Goal: Information Seeking & Learning: Learn about a topic

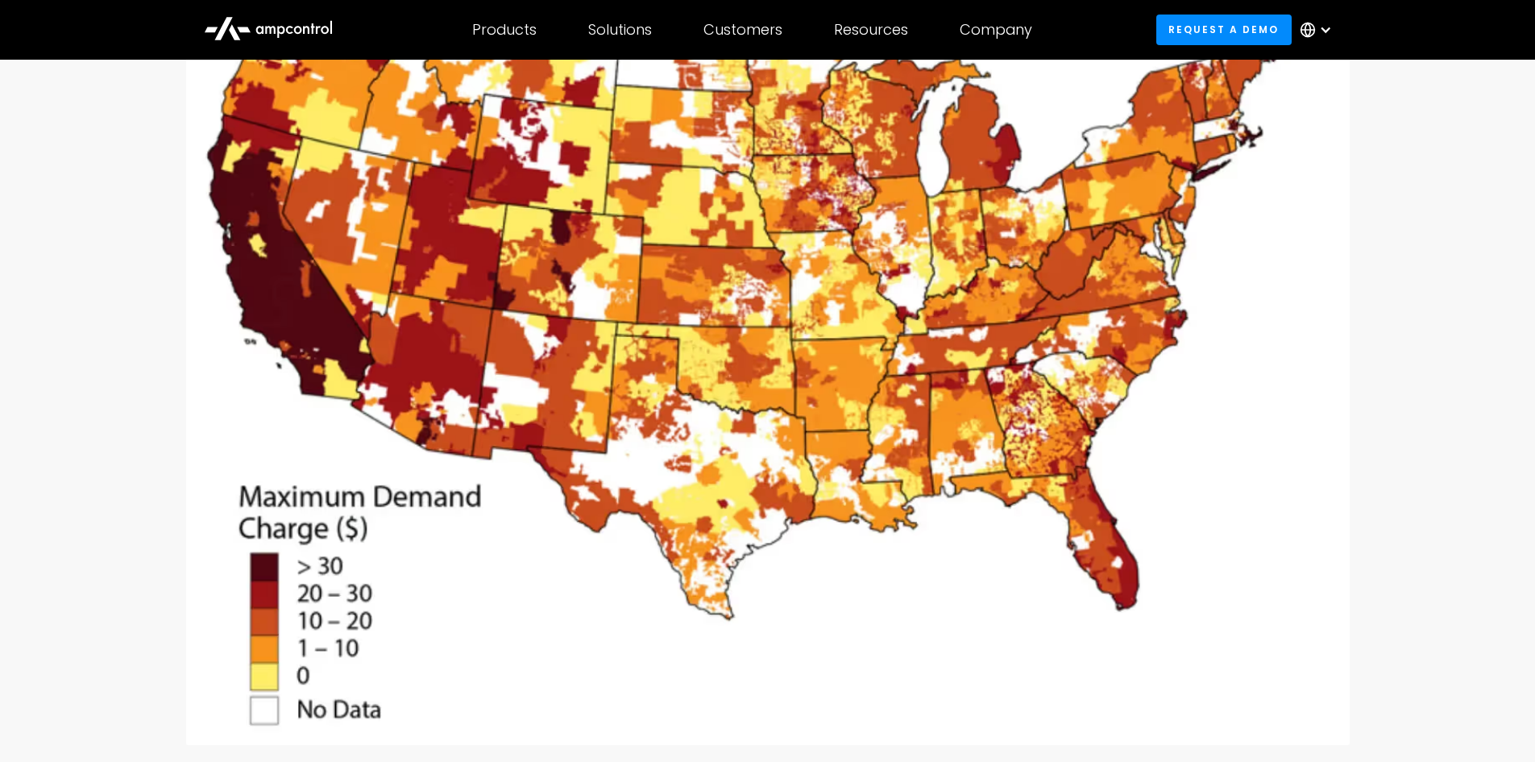
scroll to position [322, 0]
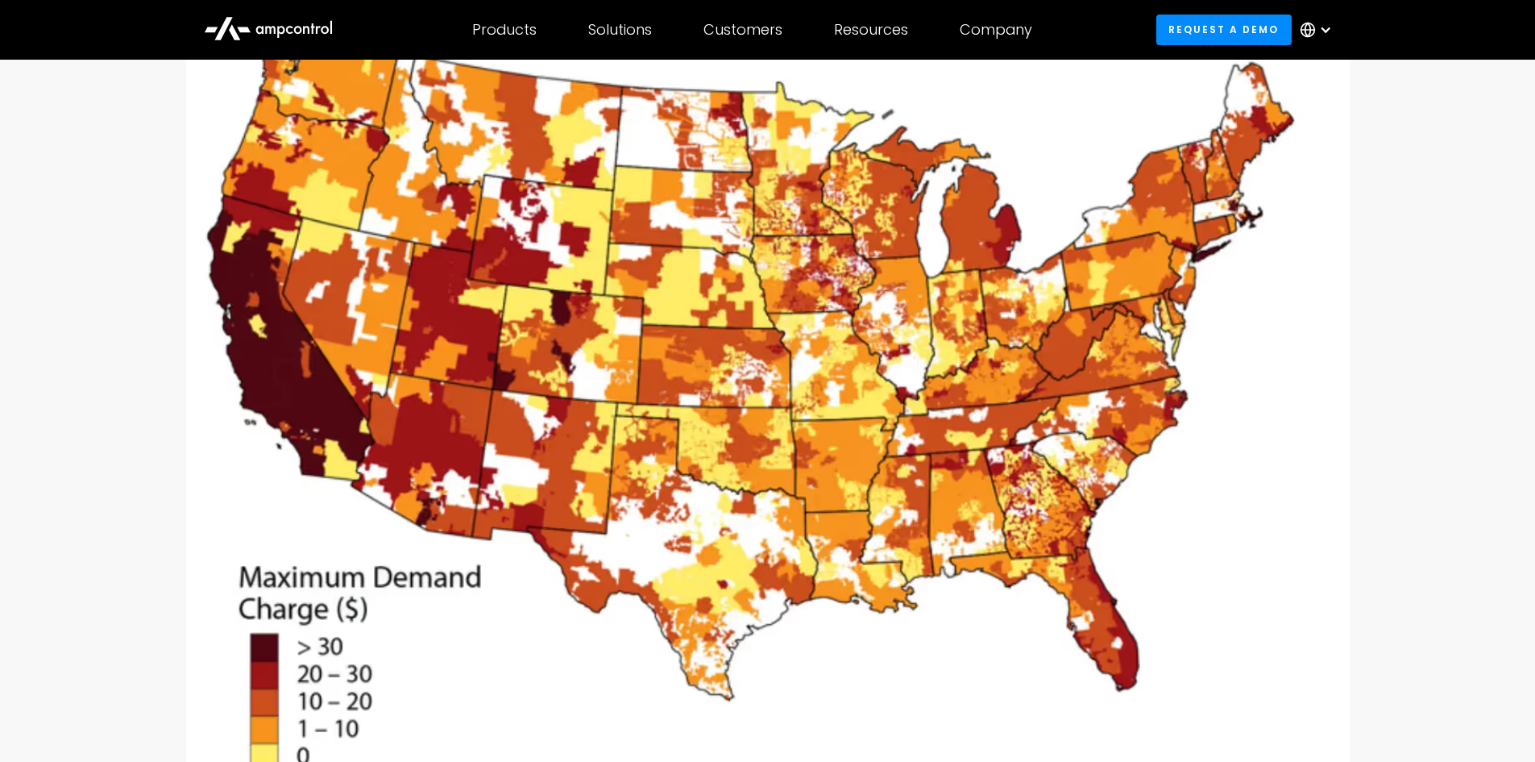
click at [465, 298] on img at bounding box center [768, 400] width 1164 height 849
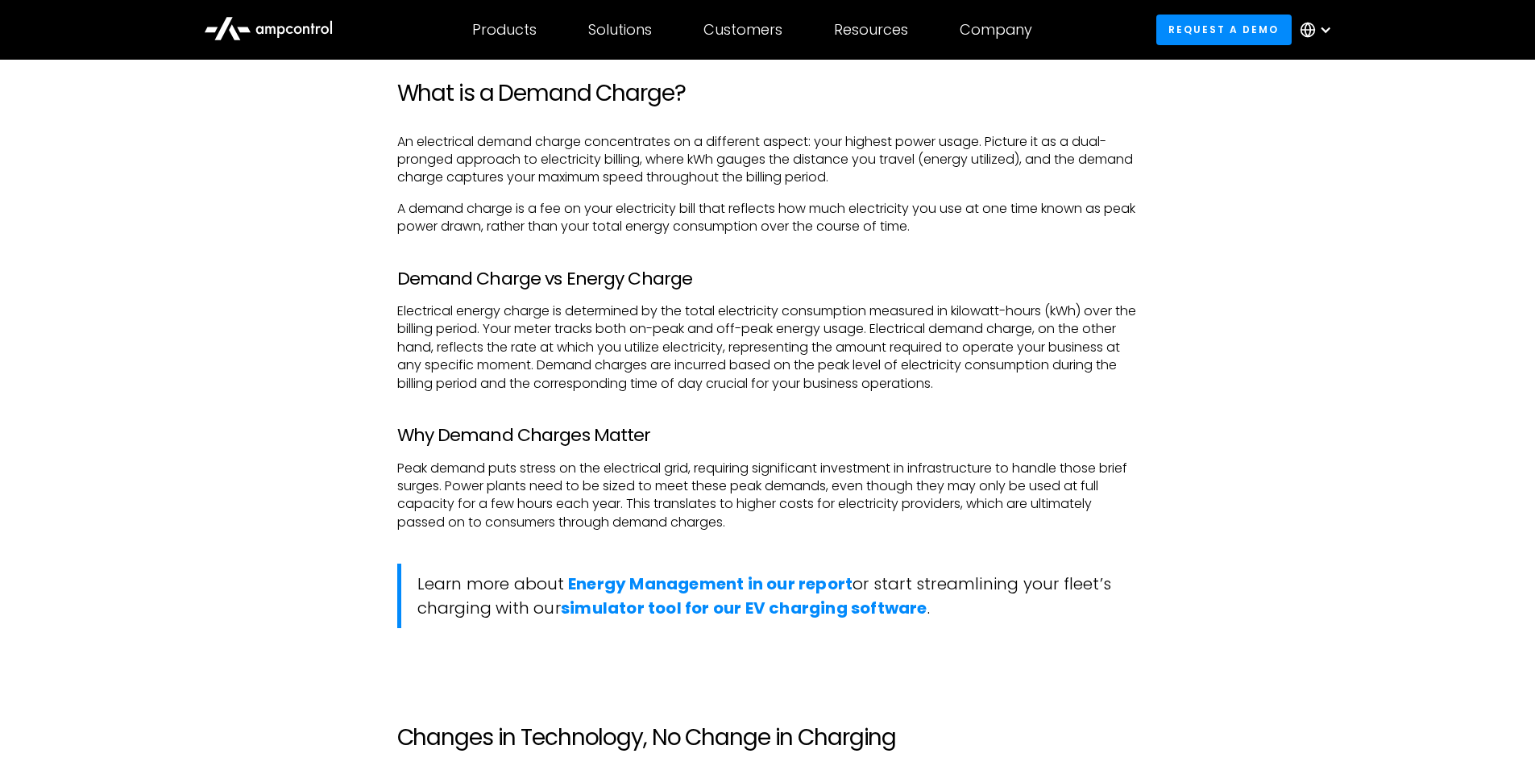
scroll to position [1370, 0]
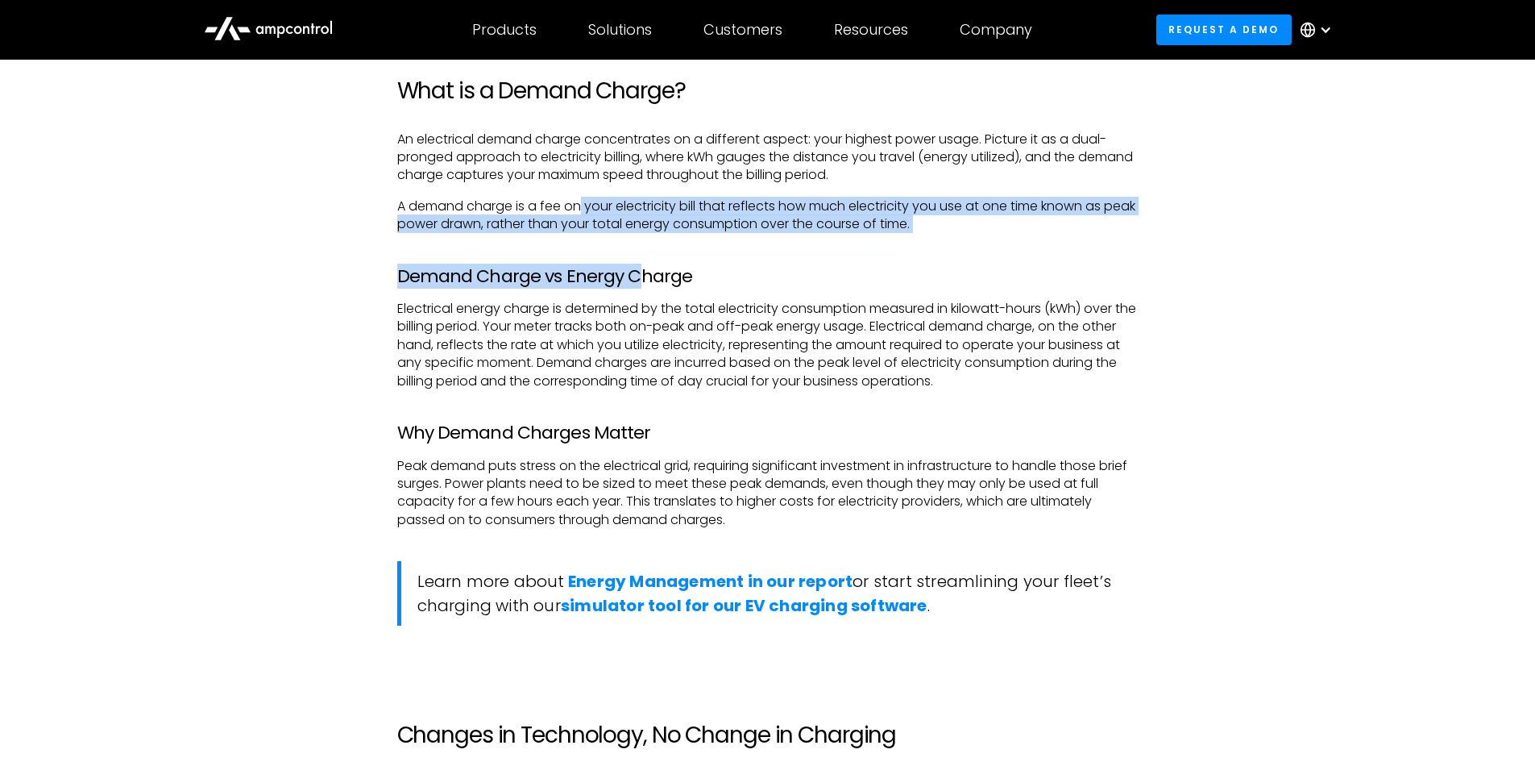
drag, startPoint x: 584, startPoint y: 186, endPoint x: 639, endPoint y: 264, distance: 94.8
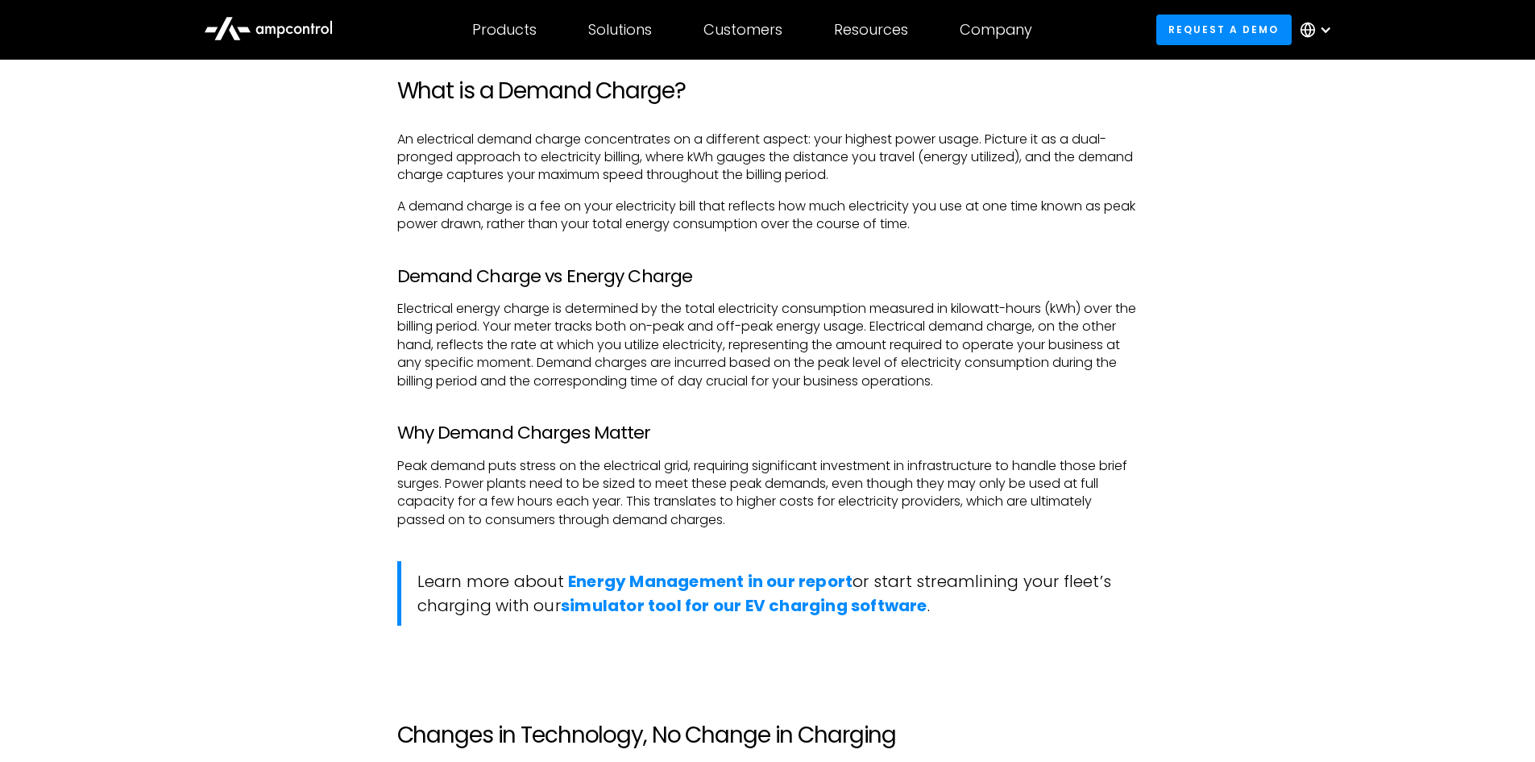
click at [737, 323] on p "Electrical energy charge is determined by the total electricity consumption mea…" at bounding box center [768, 345] width 742 height 90
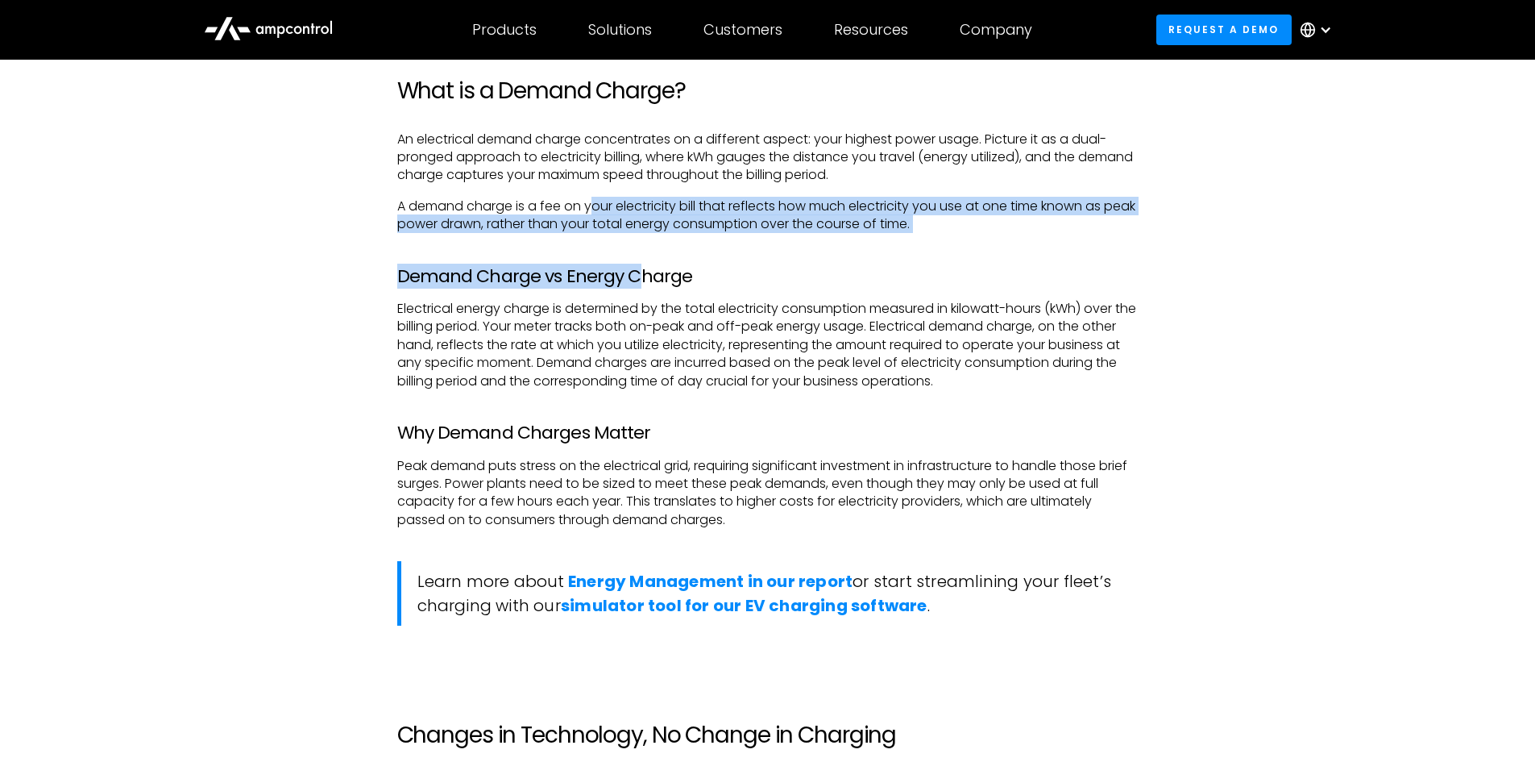
drag, startPoint x: 597, startPoint y: 199, endPoint x: 640, endPoint y: 268, distance: 80.7
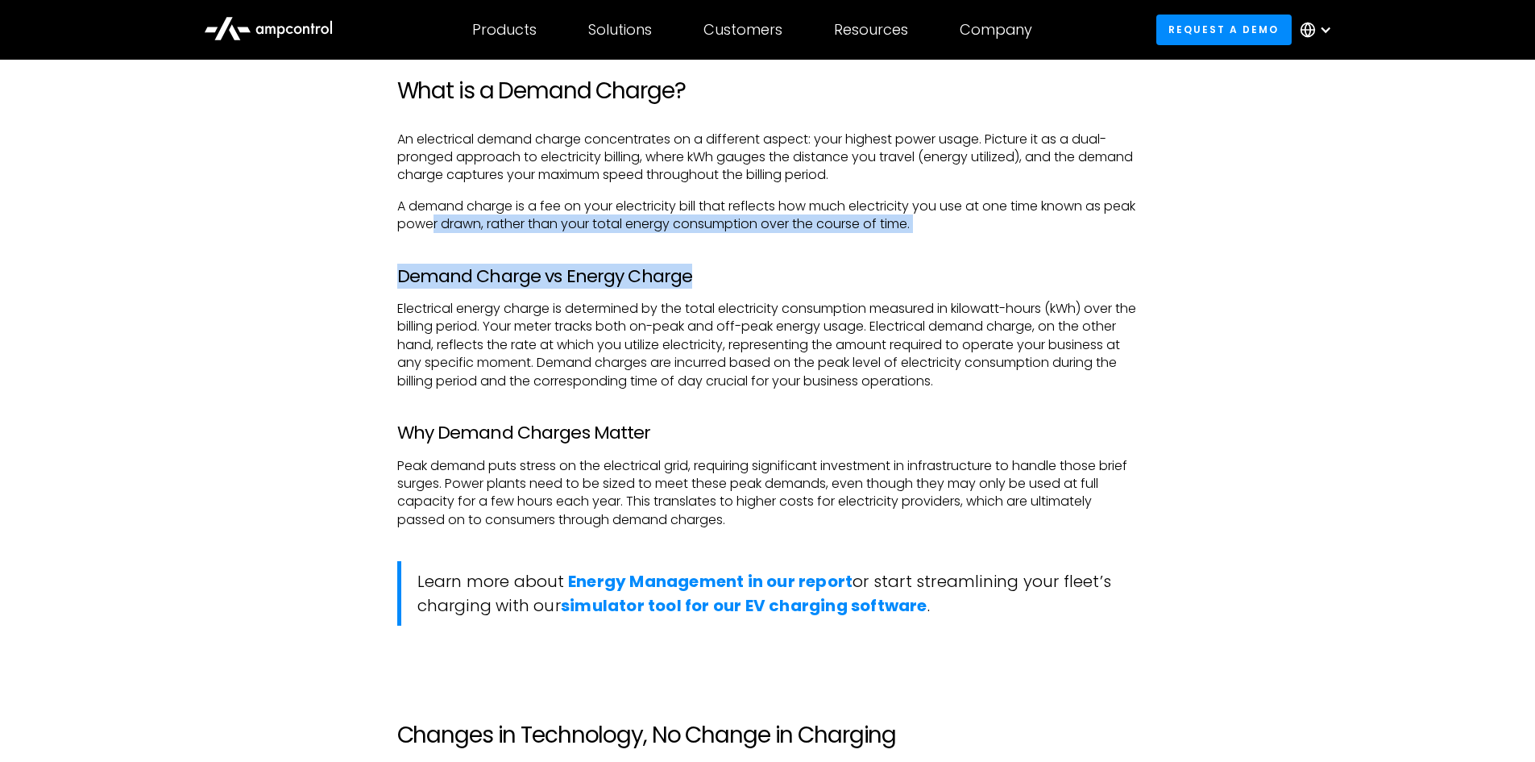
drag, startPoint x: 470, startPoint y: 231, endPoint x: 690, endPoint y: 285, distance: 226.8
click at [717, 285] on h3 "Demand Charge vs Energy Charge" at bounding box center [768, 276] width 742 height 21
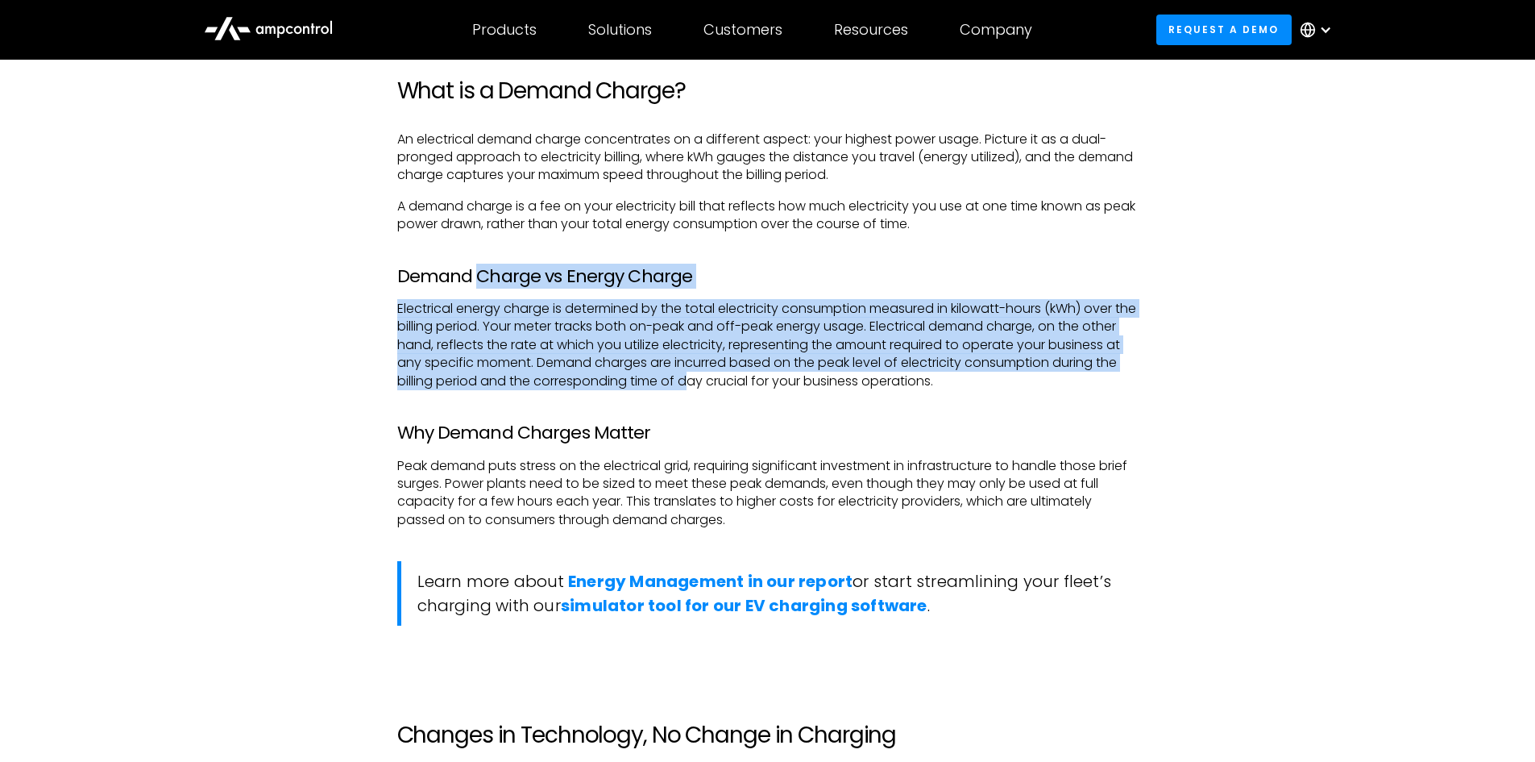
drag, startPoint x: 473, startPoint y: 278, endPoint x: 763, endPoint y: 378, distance: 306.9
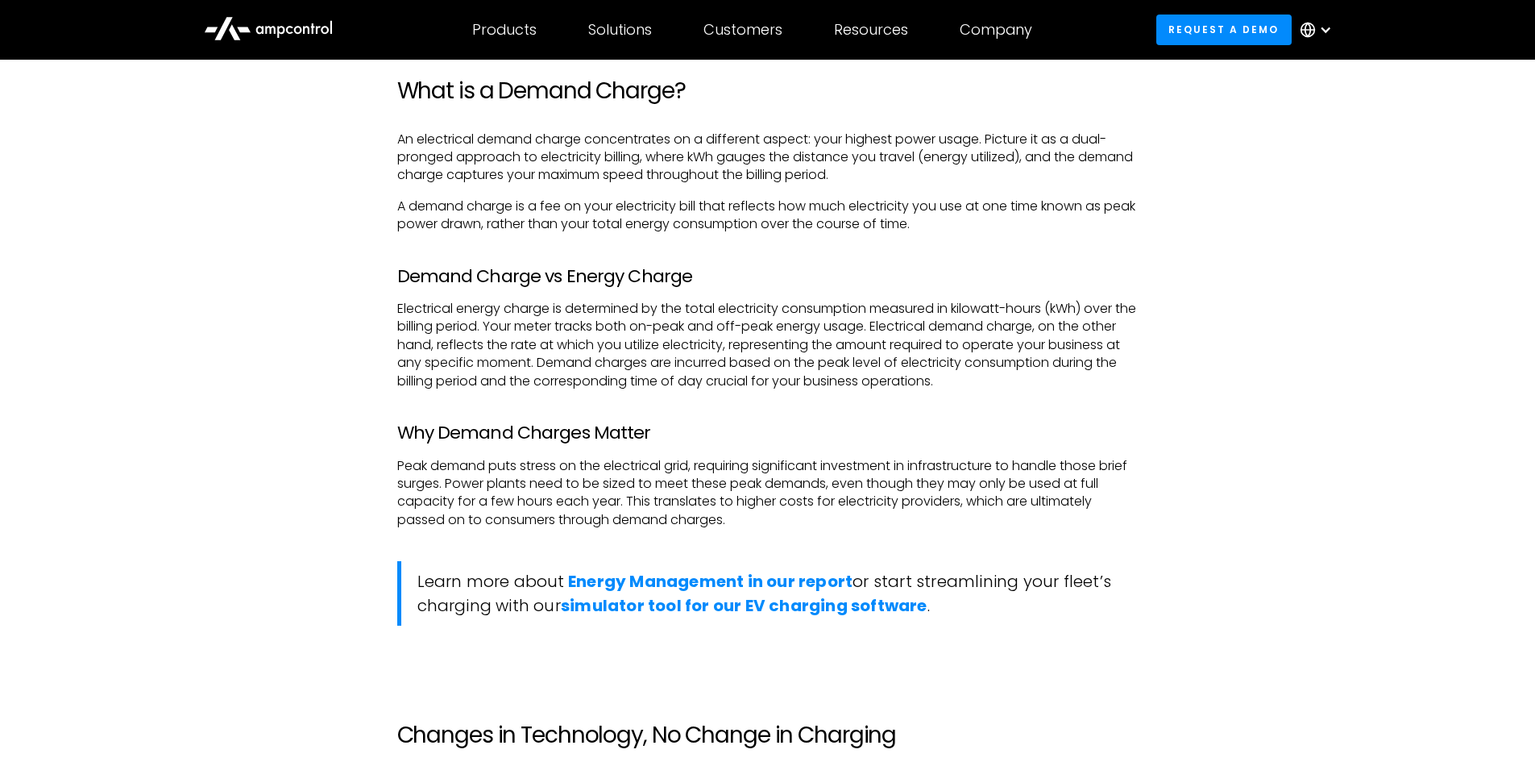
click at [756, 438] on h3 "Why Demand Charges Matter" at bounding box center [768, 432] width 742 height 21
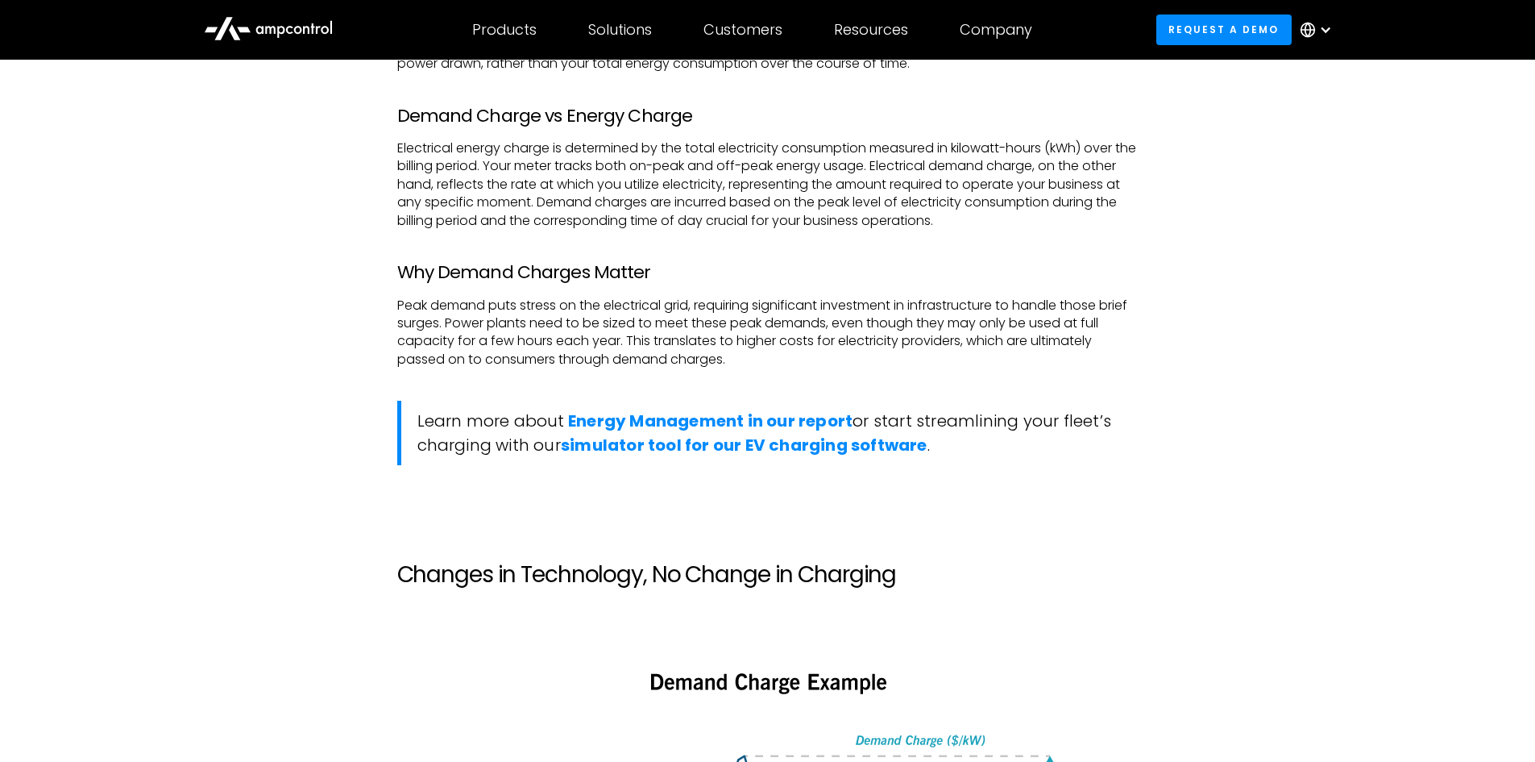
scroll to position [1531, 0]
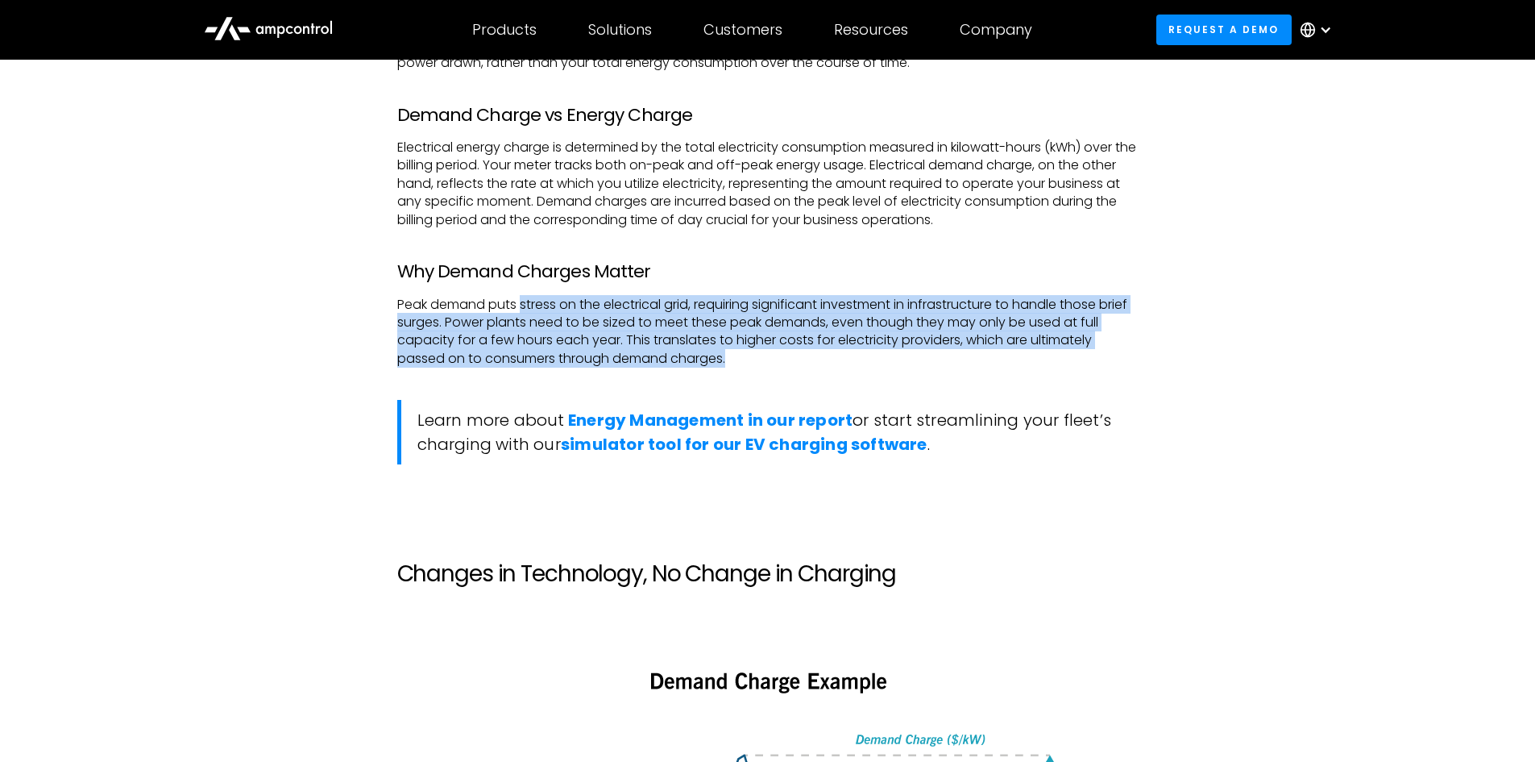
drag, startPoint x: 522, startPoint y: 301, endPoint x: 779, endPoint y: 358, distance: 263.4
click at [779, 358] on p "Peak demand puts stress on the electrical grid, requiring significant investmen…" at bounding box center [768, 332] width 742 height 73
click at [807, 357] on p "Peak demand puts stress on the electrical grid, requiring significant investmen…" at bounding box center [768, 332] width 742 height 73
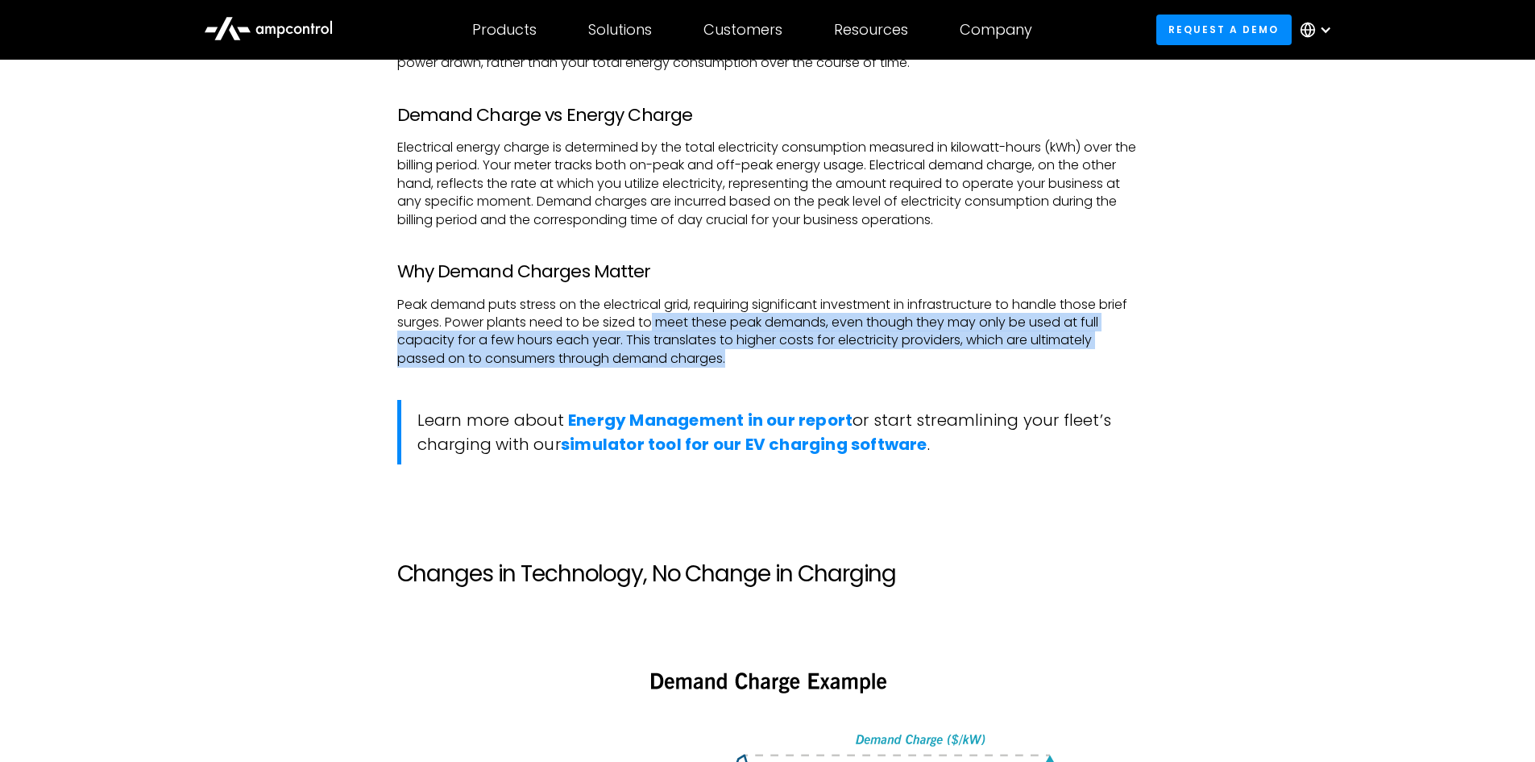
drag, startPoint x: 684, startPoint y: 326, endPoint x: 820, endPoint y: 352, distance: 138.0
click at [820, 352] on p "Peak demand puts stress on the electrical grid, requiring significant investmen…" at bounding box center [768, 332] width 742 height 73
click at [848, 354] on p "Peak demand puts stress on the electrical grid, requiring significant investmen…" at bounding box center [768, 332] width 742 height 73
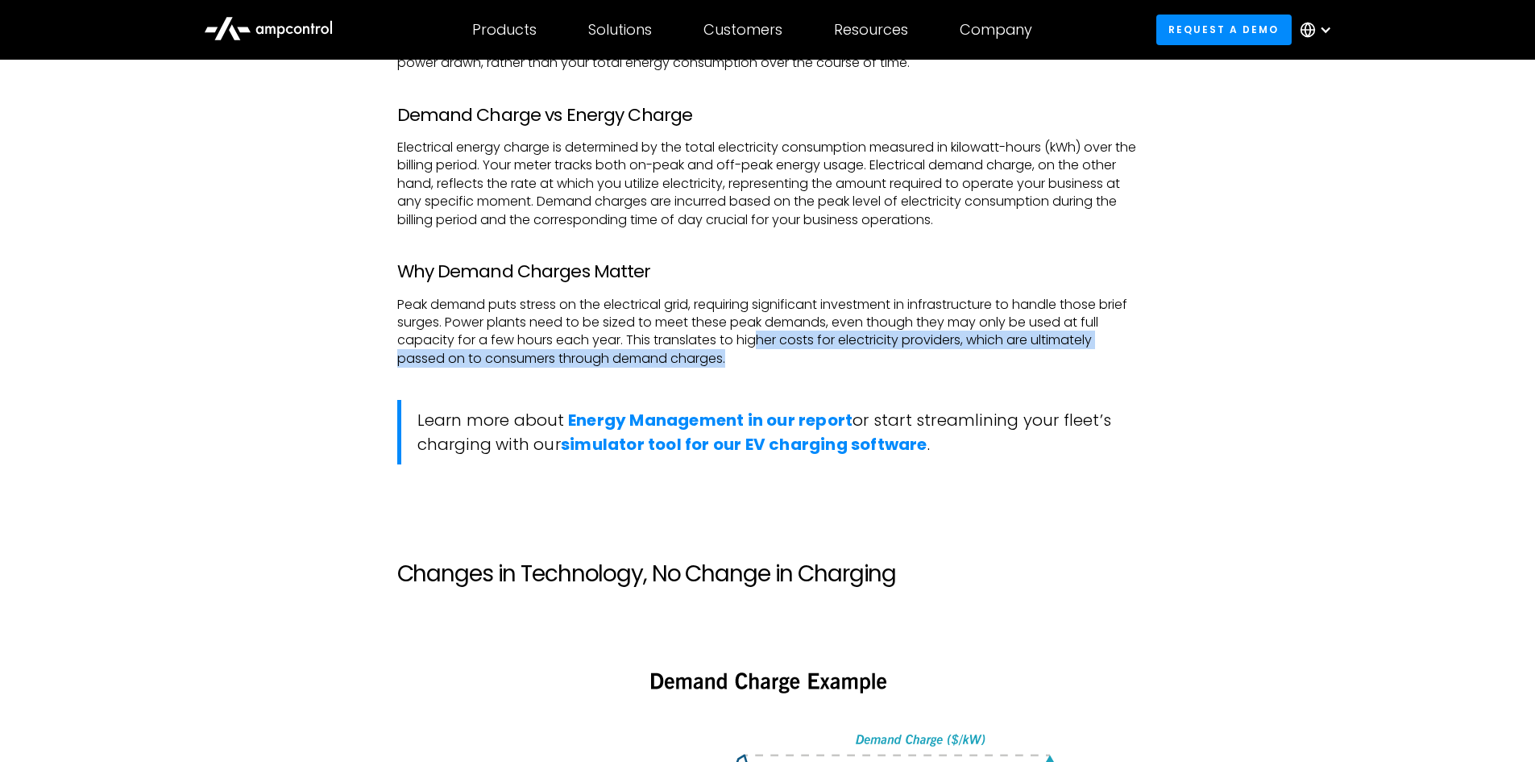
drag, startPoint x: 758, startPoint y: 336, endPoint x: 856, endPoint y: 368, distance: 103.2
click at [856, 368] on p "Peak demand puts stress on the electrical grid, requiring significant investmen…" at bounding box center [768, 332] width 742 height 73
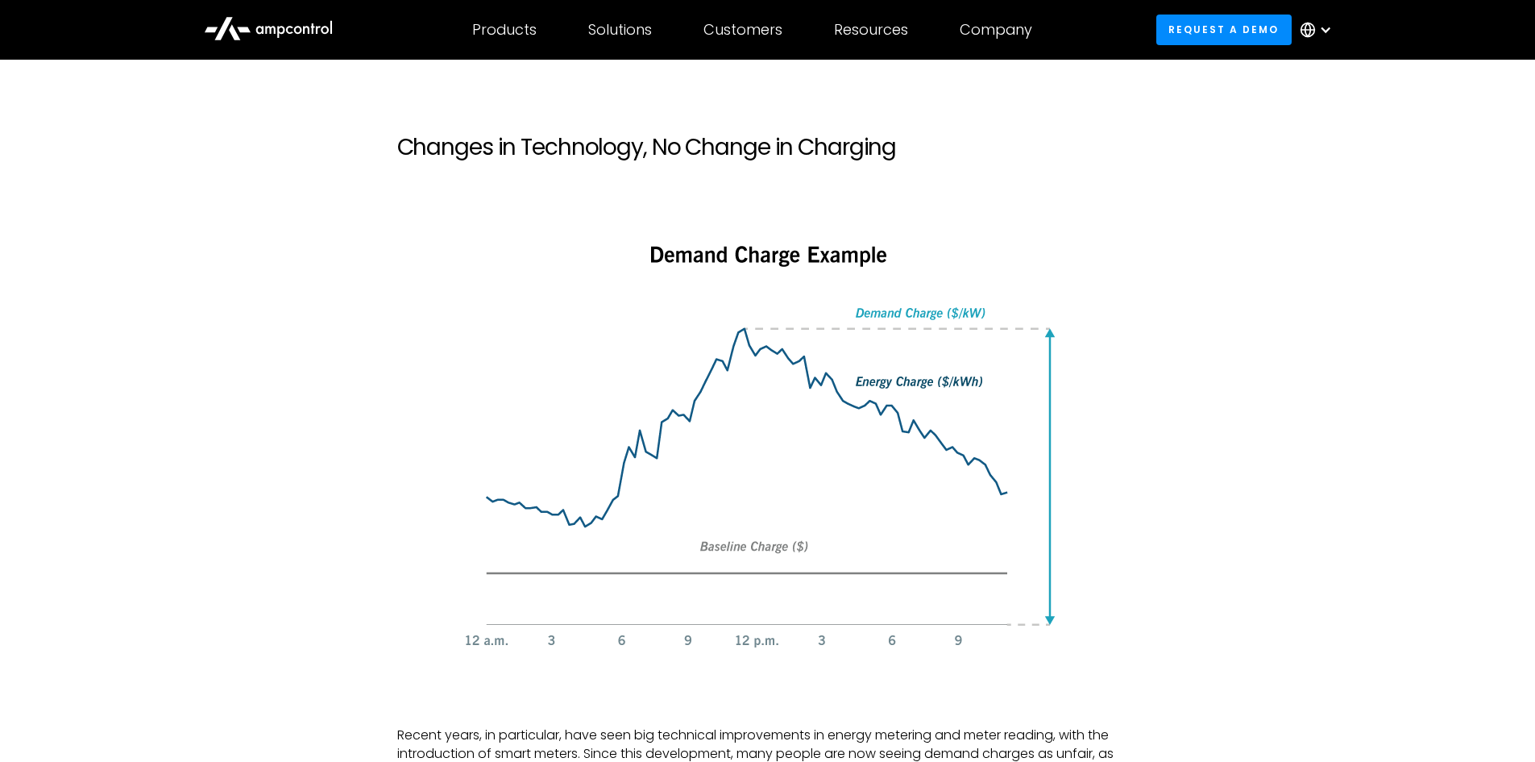
scroll to position [1934, 0]
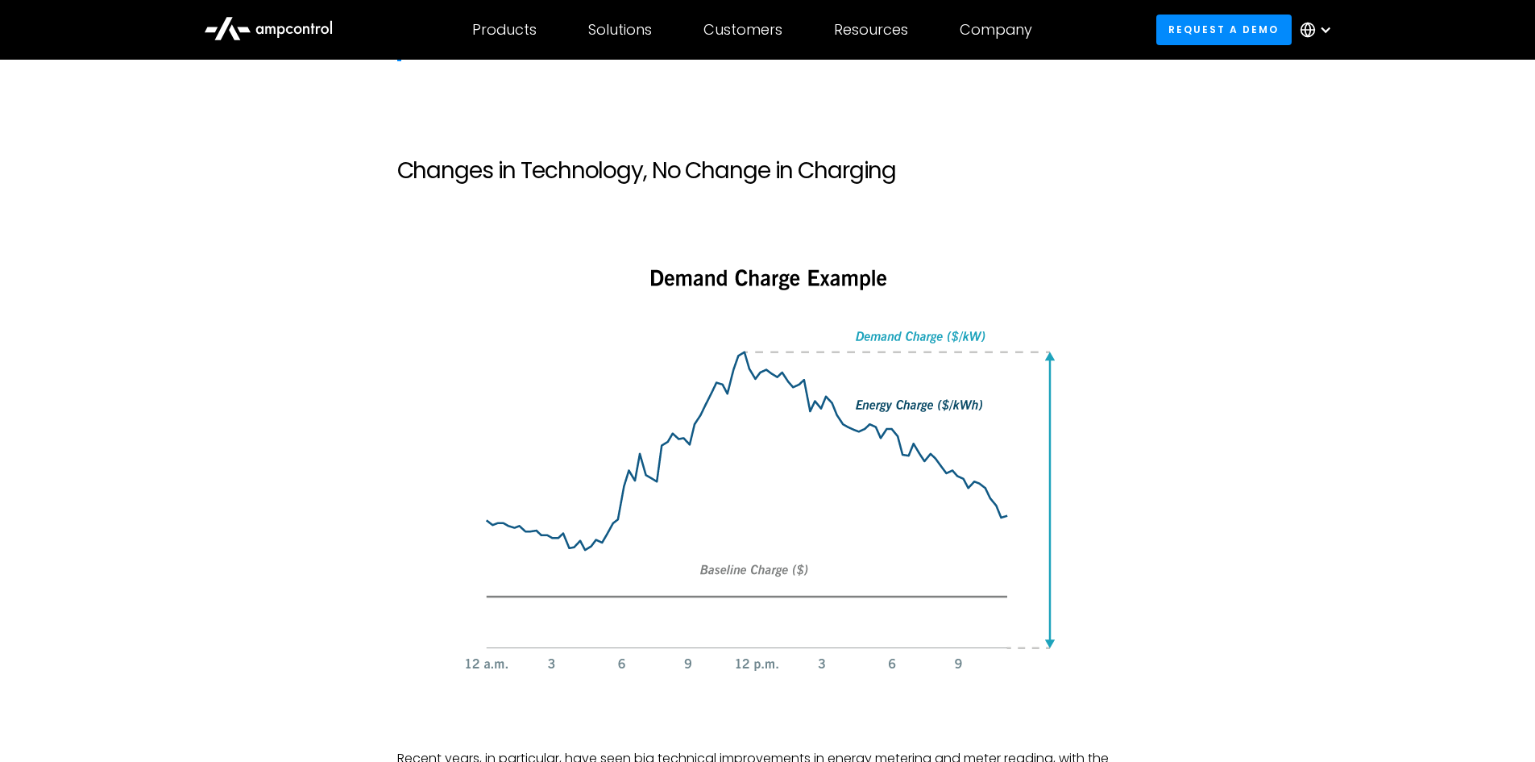
click at [738, 356] on img at bounding box center [768, 473] width 645 height 463
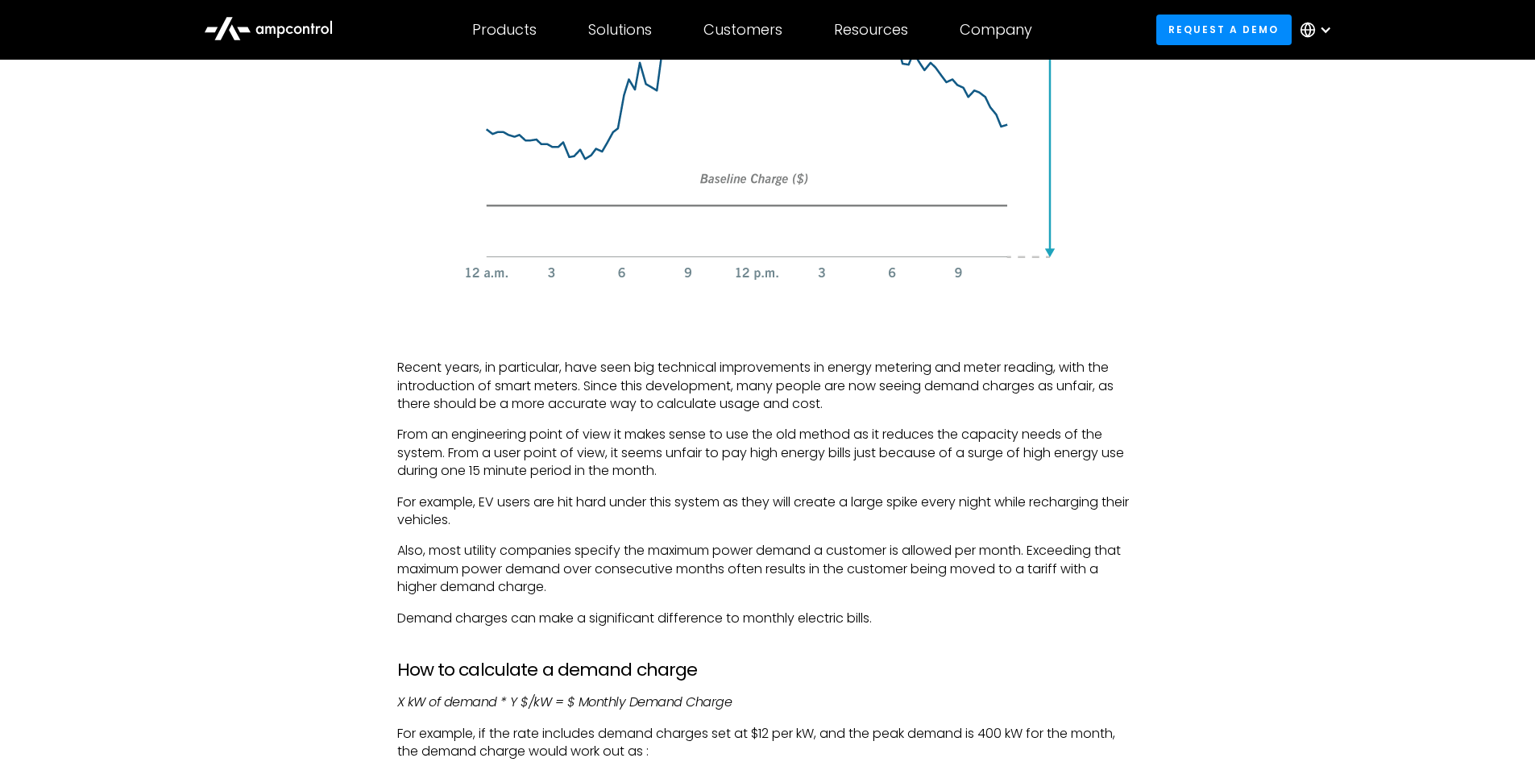
scroll to position [2418, 0]
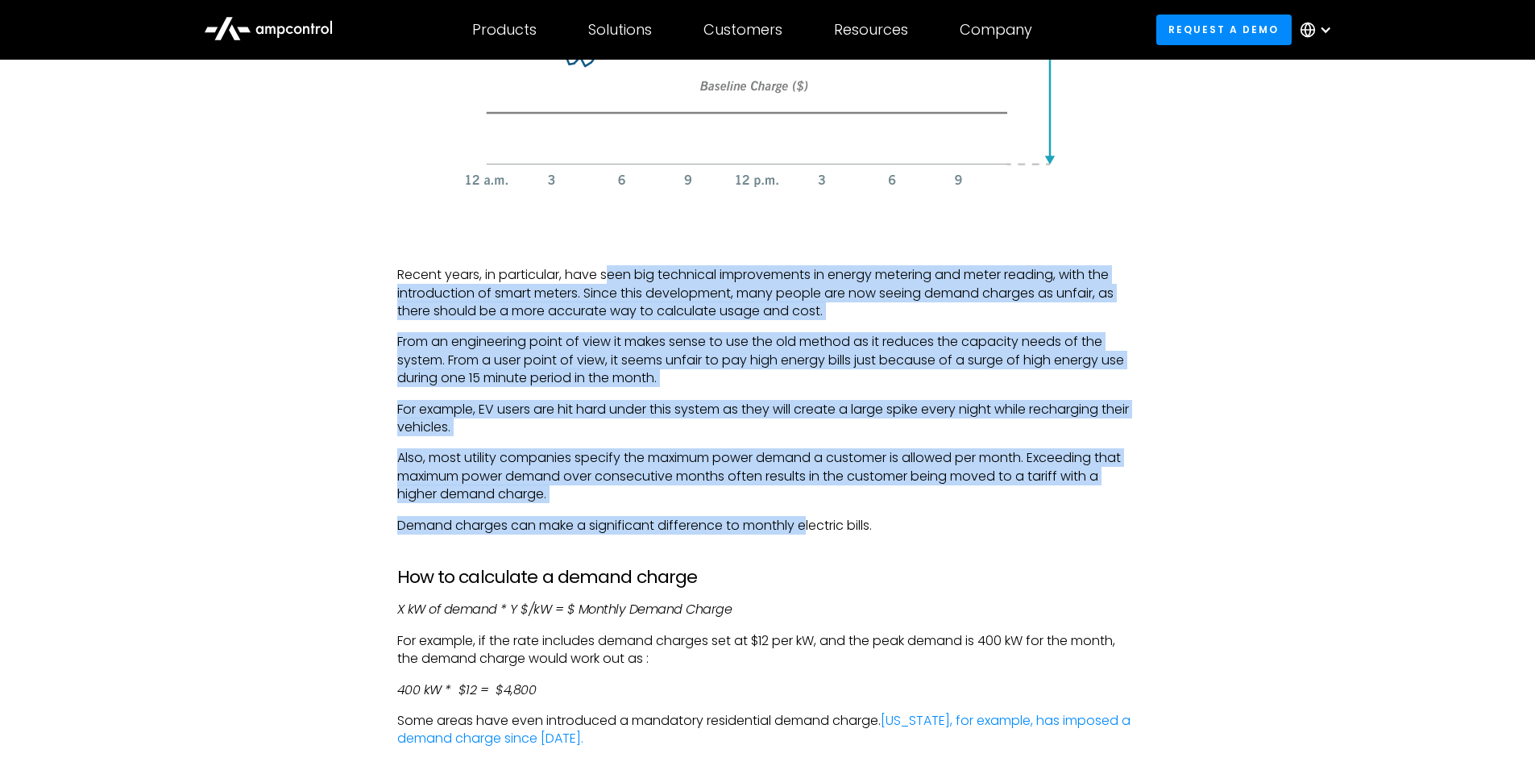
drag, startPoint x: 613, startPoint y: 279, endPoint x: 811, endPoint y: 524, distance: 315.2
click at [811, 524] on div "Demand charges are simply a way of charging those whose electricity use exceeds…" at bounding box center [768, 405] width 742 height 3084
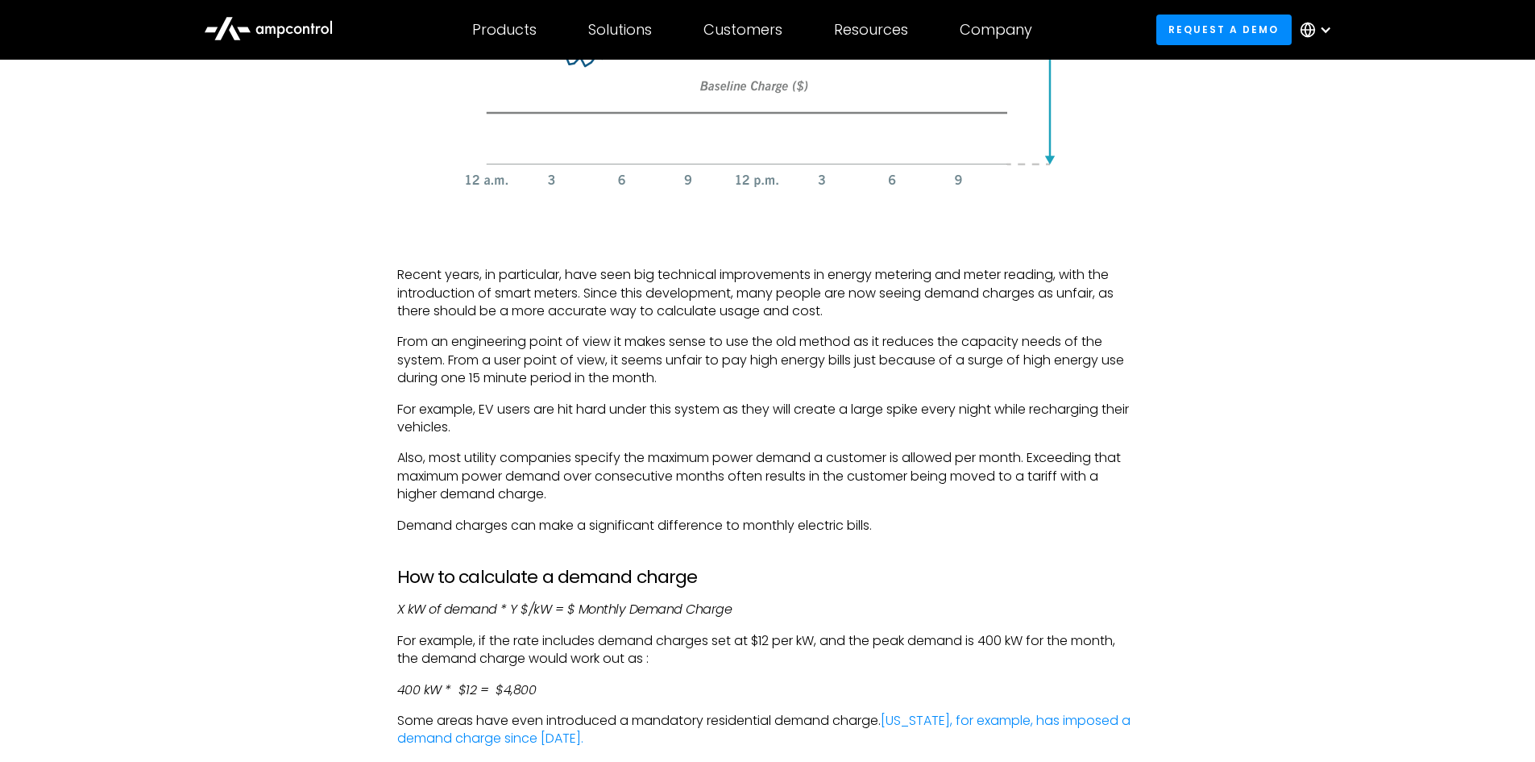
click at [983, 530] on p "Demand charges can make a significant difference to monthly electric bills." at bounding box center [768, 526] width 742 height 18
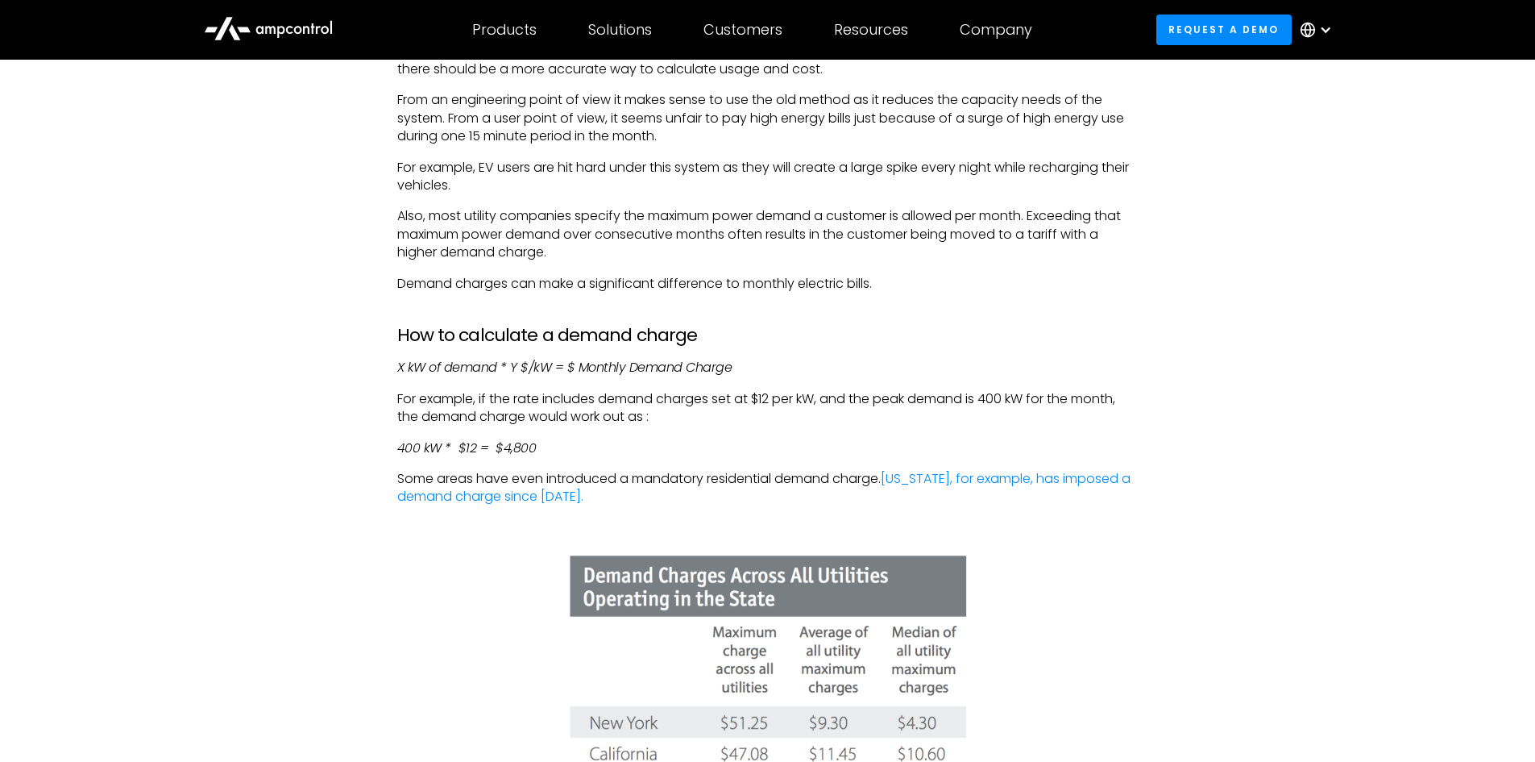
scroll to position [3063, 0]
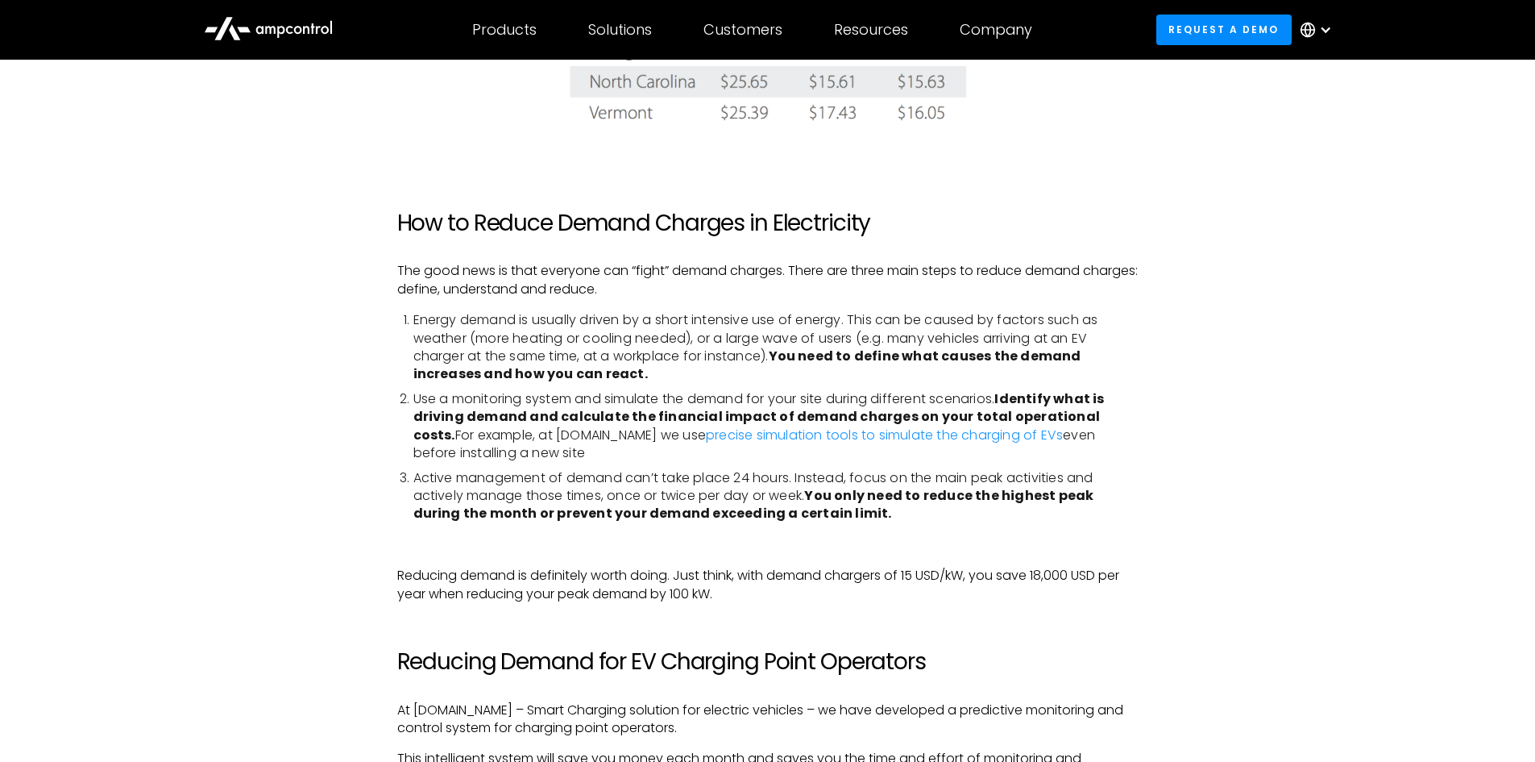
scroll to position [3627, 0]
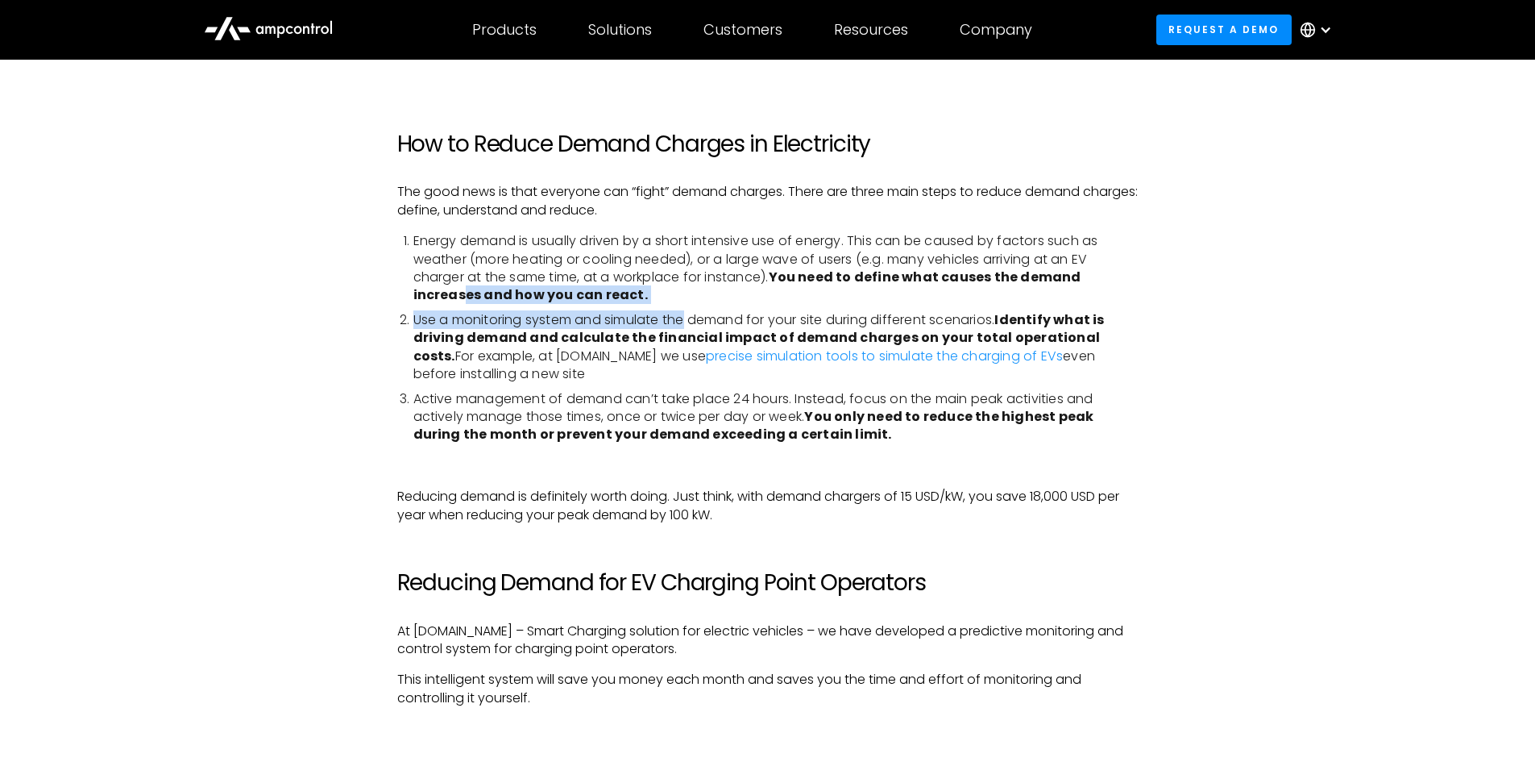
drag, startPoint x: 466, startPoint y: 297, endPoint x: 691, endPoint y: 305, distance: 225.1
click at [691, 305] on ol "Energy demand is usually driven by a short intensive use of energy. This can be…" at bounding box center [768, 337] width 742 height 211
click at [1062, 408] on strong "You only need to reduce the highest peak during the month or prevent your deman…" at bounding box center [753, 425] width 681 height 36
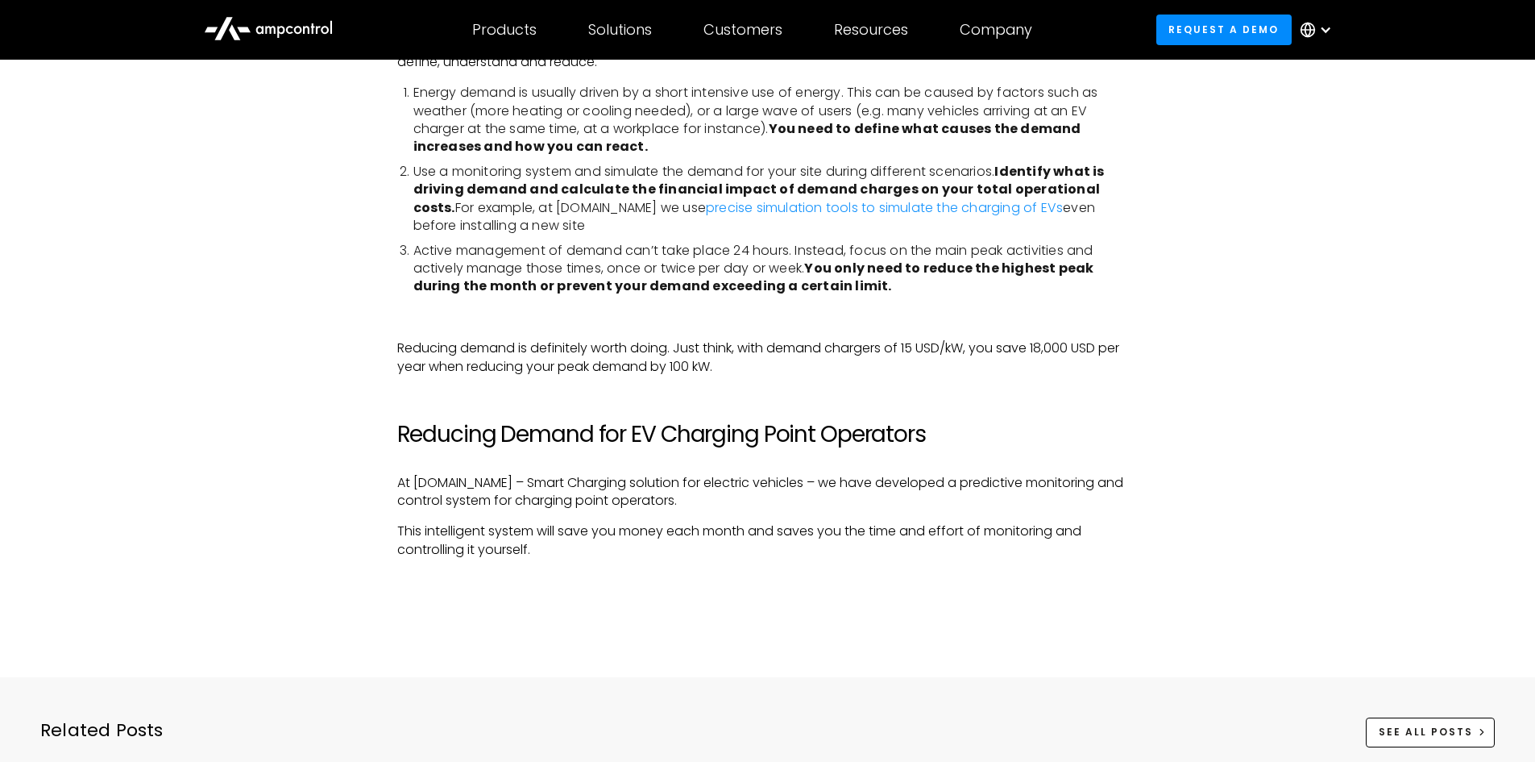
scroll to position [3788, 0]
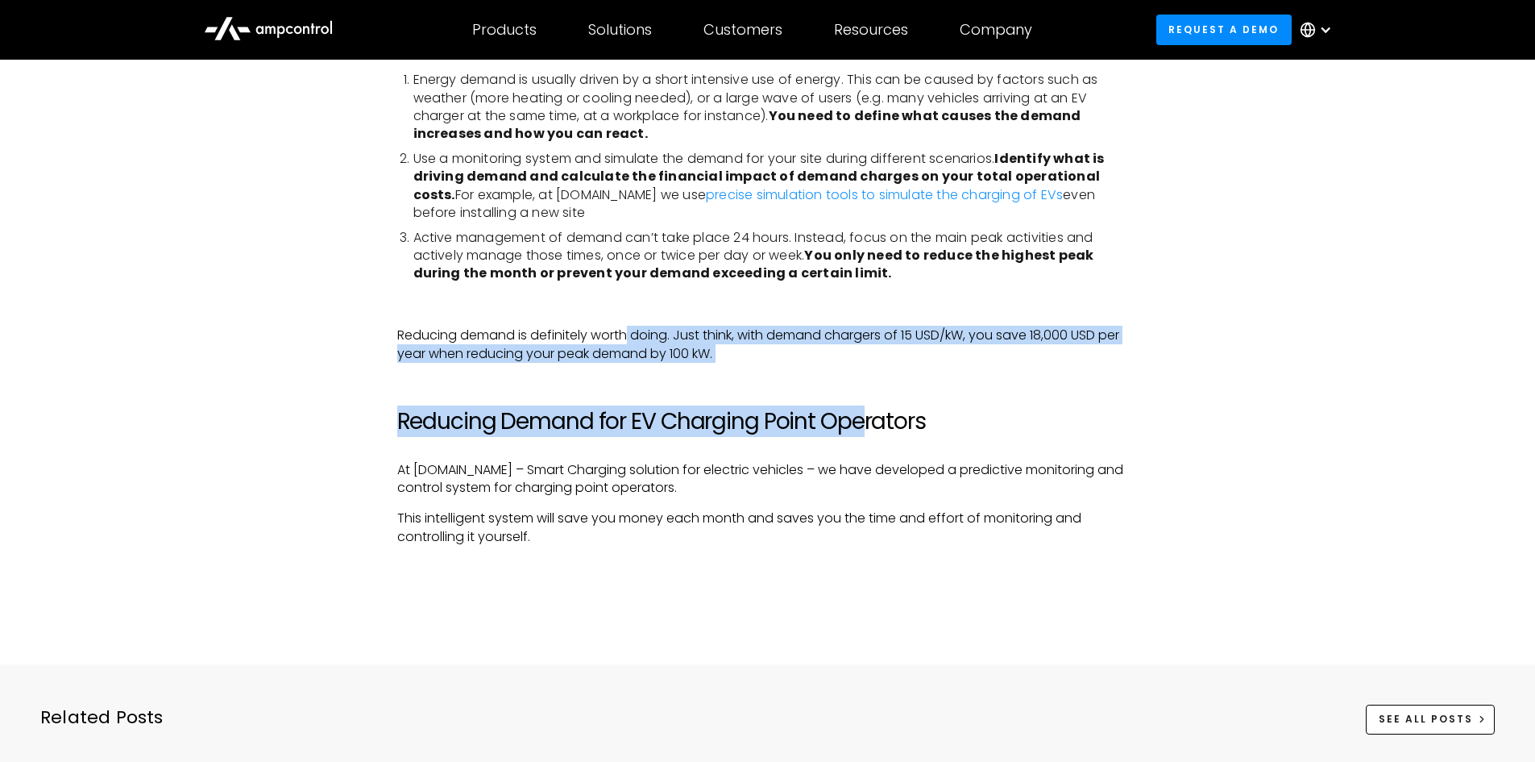
drag, startPoint x: 626, startPoint y: 333, endPoint x: 867, endPoint y: 365, distance: 243.2
drag, startPoint x: 880, startPoint y: 335, endPoint x: 896, endPoint y: 368, distance: 37.5
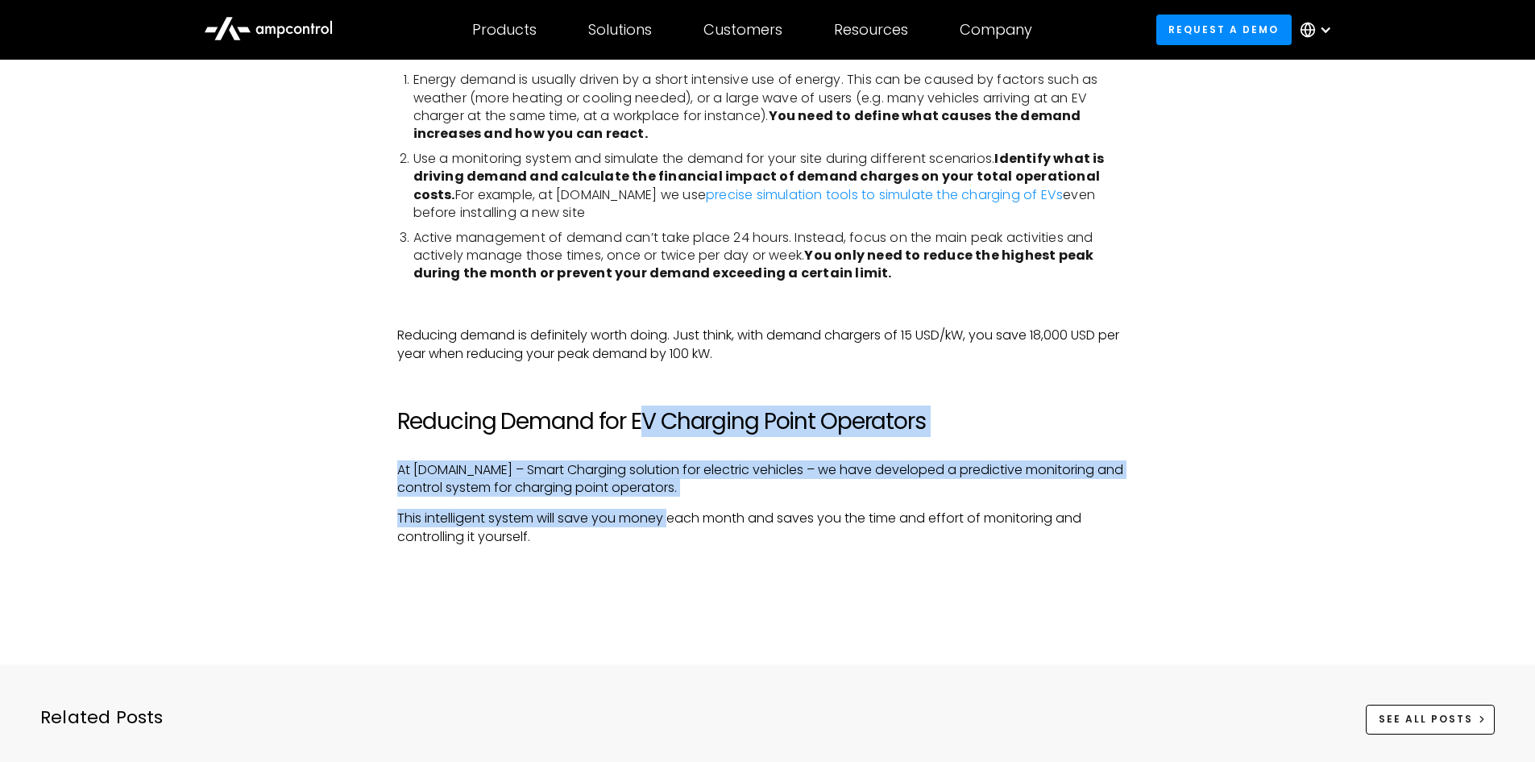
drag, startPoint x: 649, startPoint y: 430, endPoint x: 671, endPoint y: 523, distance: 96.0
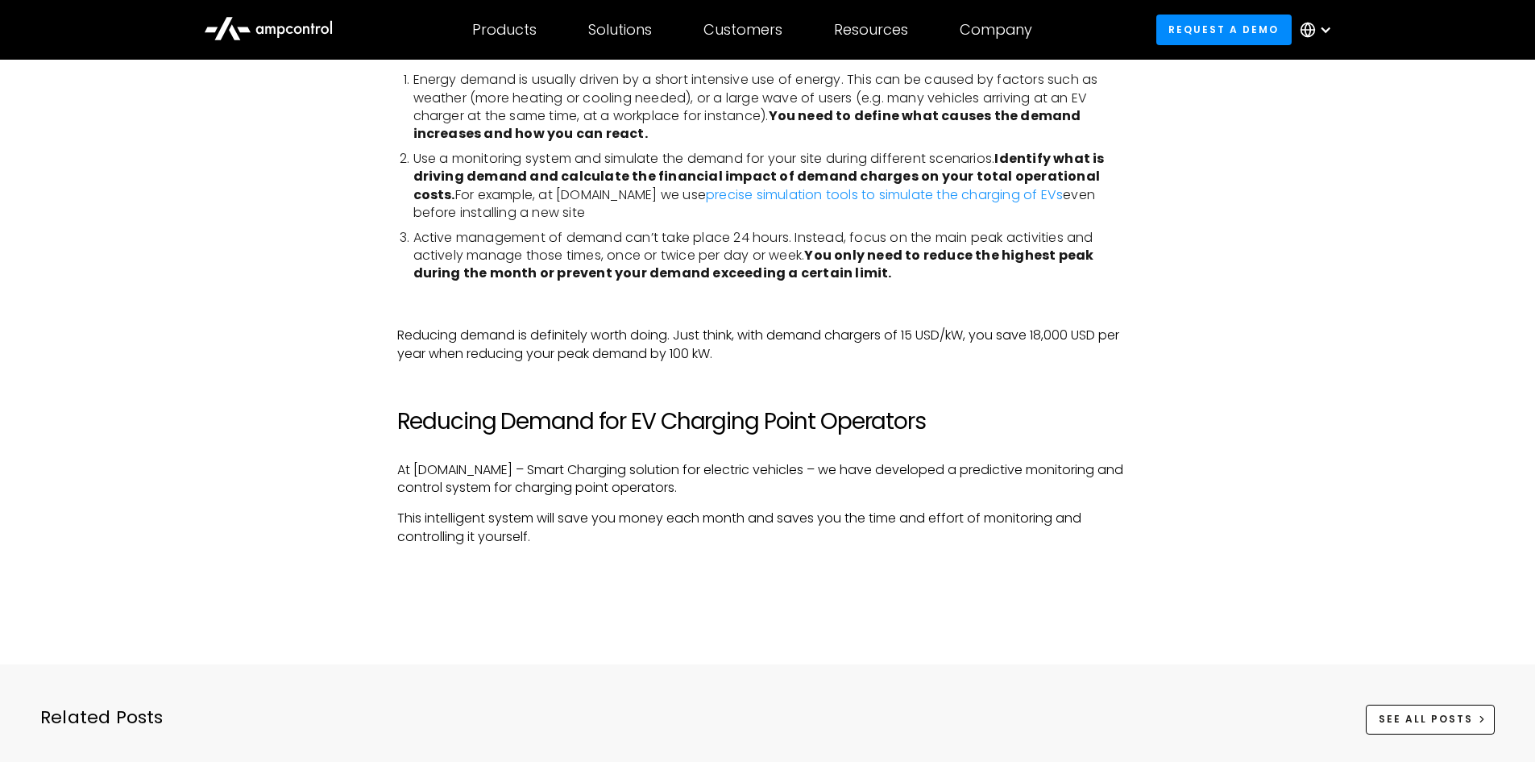
click at [696, 544] on p "This intelligent system will save you money each month and saves you the time a…" at bounding box center [768, 527] width 742 height 36
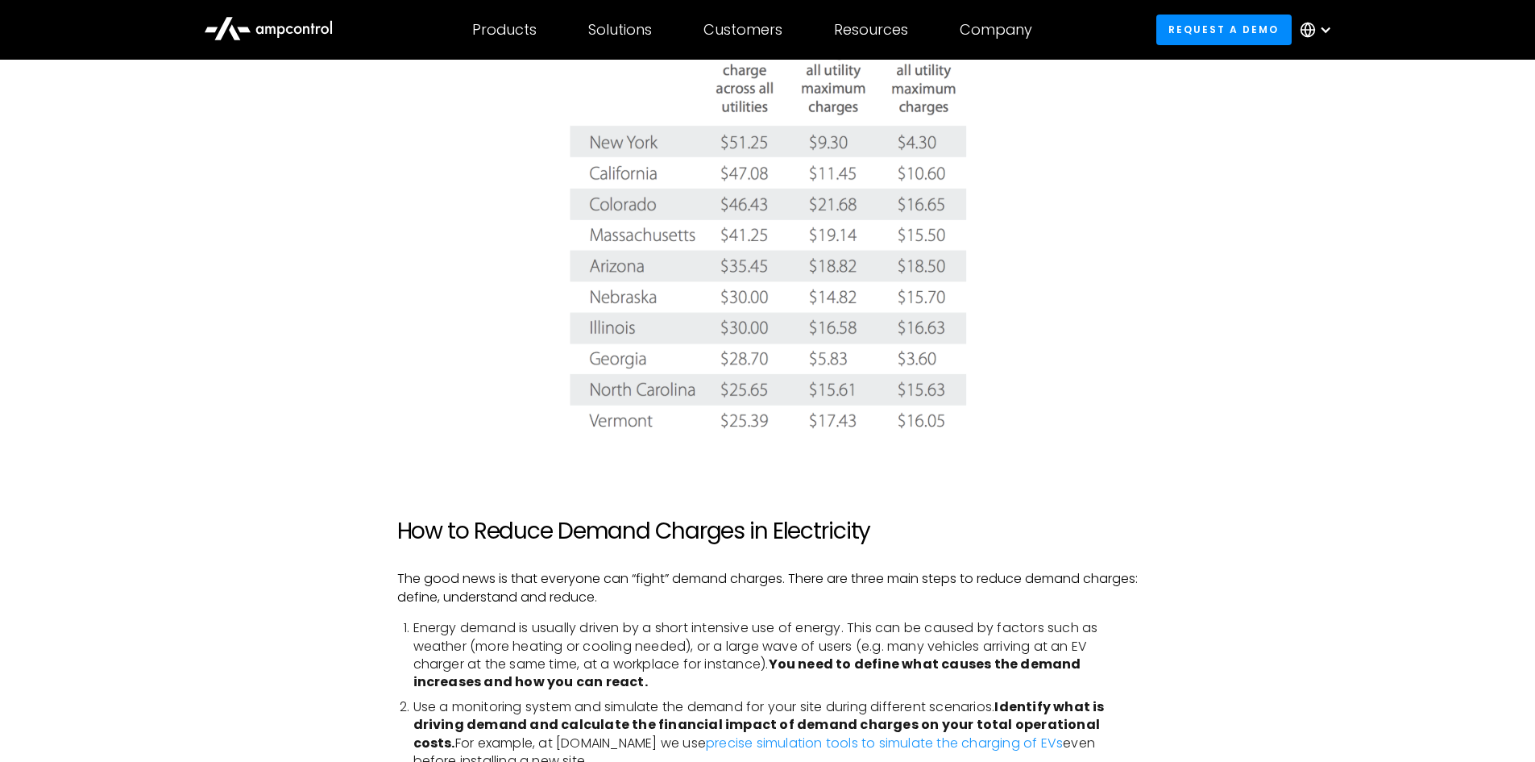
scroll to position [3224, 0]
